Goal: Information Seeking & Learning: Learn about a topic

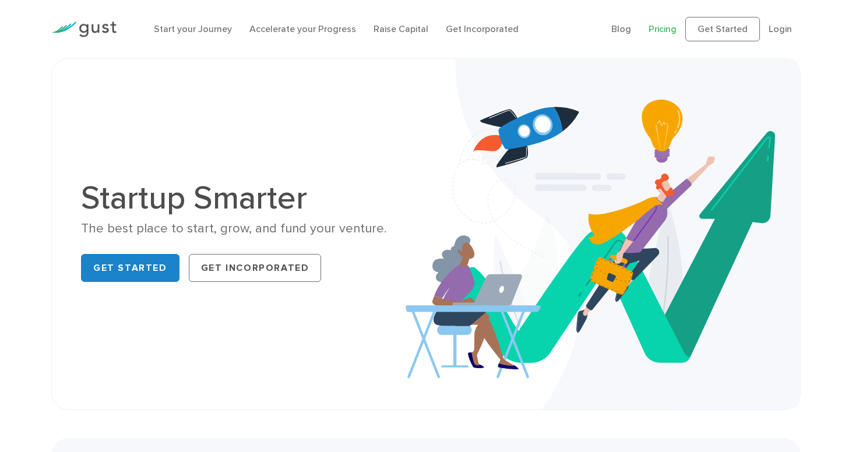
click at [662, 33] on link "Pricing" at bounding box center [663, 28] width 28 height 11
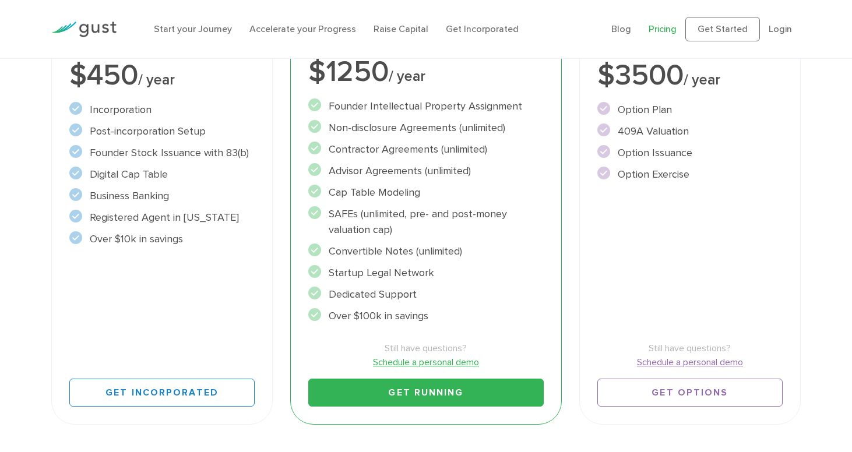
scroll to position [281, 0]
